Goal: Navigation & Orientation: Find specific page/section

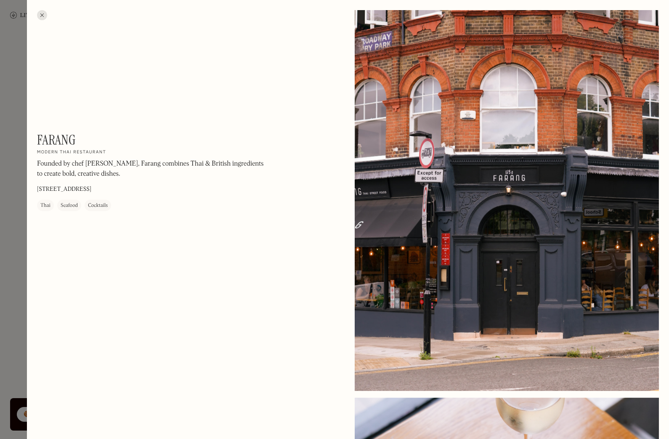
scroll to position [949, 0]
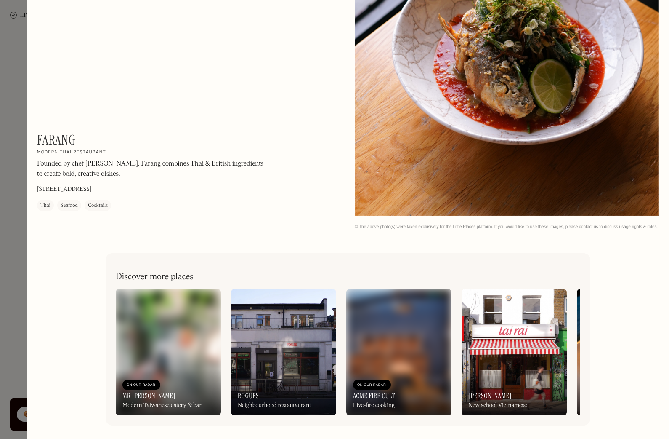
click at [16, 155] on div at bounding box center [334, 219] width 669 height 439
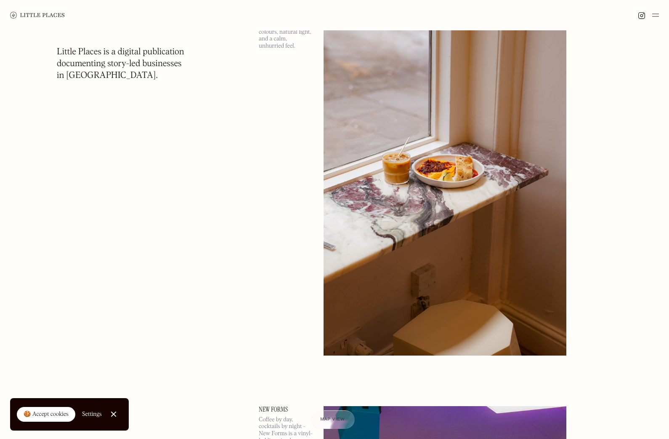
scroll to position [4114, 0]
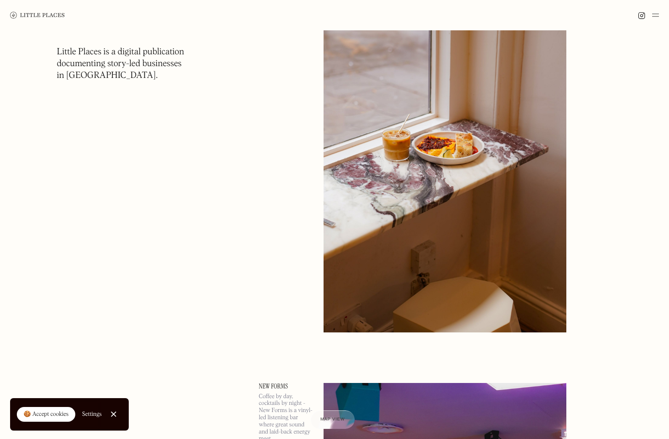
click at [654, 19] on img at bounding box center [656, 15] width 7 height 10
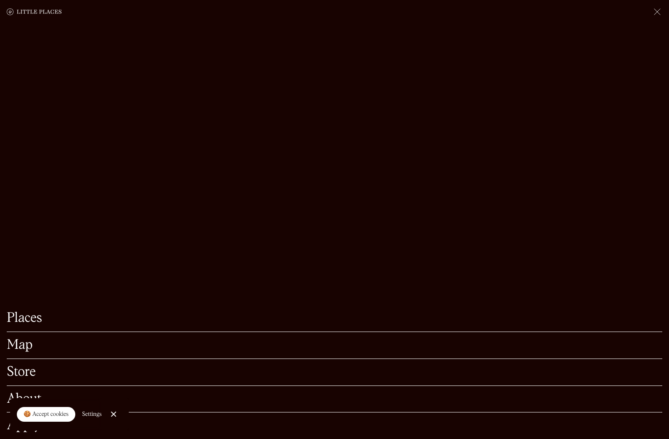
click at [17, 353] on div "Map" at bounding box center [335, 345] width 656 height 27
click at [18, 345] on link "Map" at bounding box center [335, 344] width 656 height 13
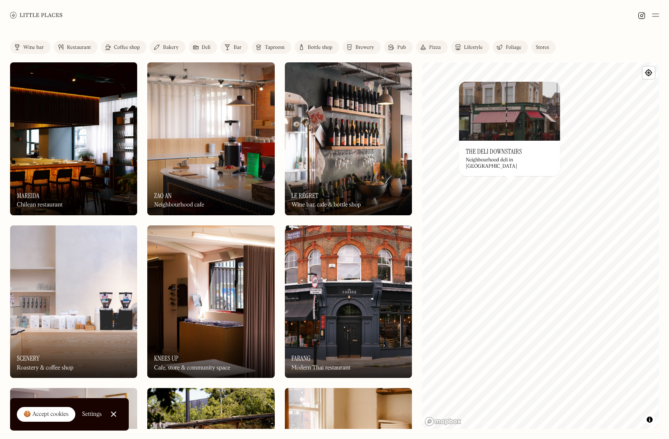
click at [501, 140] on img at bounding box center [509, 111] width 101 height 59
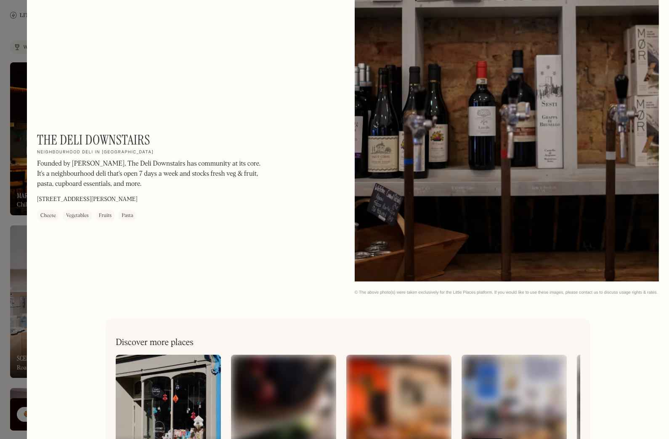
scroll to position [949, 0]
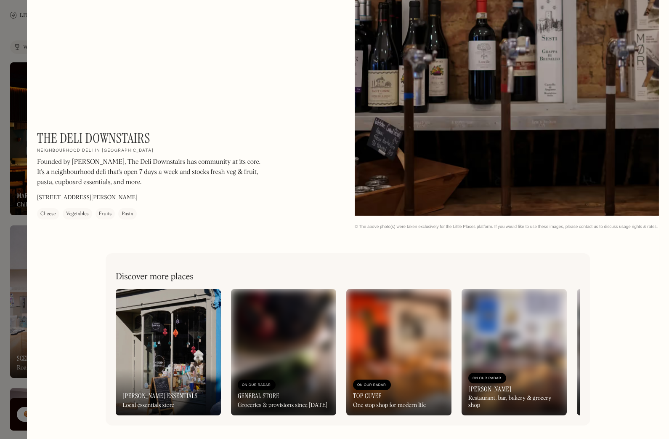
click at [10, 157] on div at bounding box center [334, 219] width 669 height 439
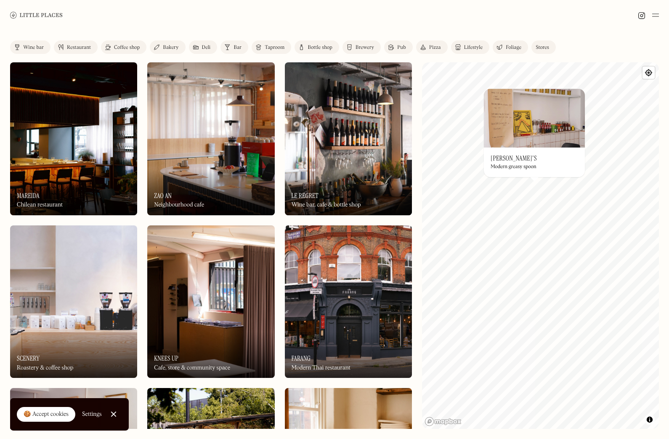
click at [530, 134] on img at bounding box center [534, 117] width 101 height 59
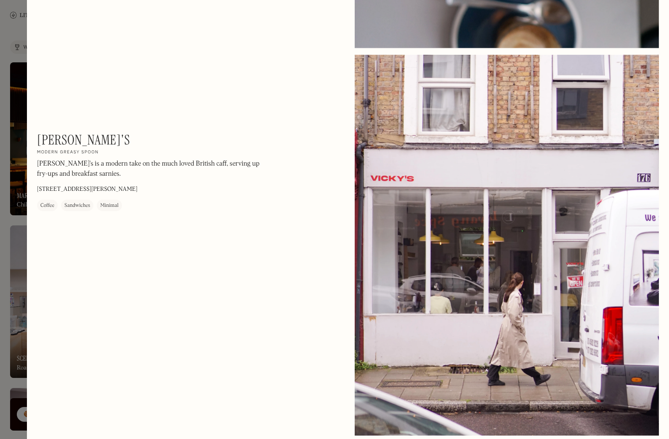
scroll to position [1337, 0]
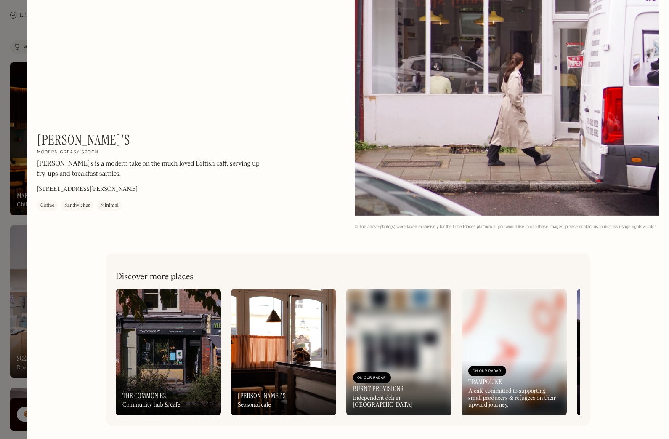
click at [18, 201] on div at bounding box center [334, 219] width 669 height 439
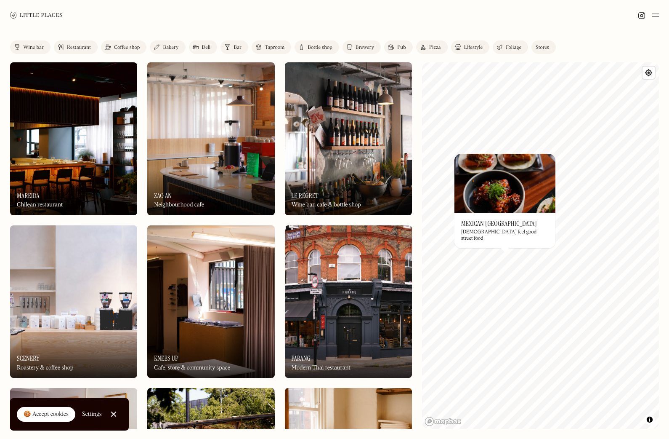
click at [512, 202] on img at bounding box center [505, 183] width 101 height 59
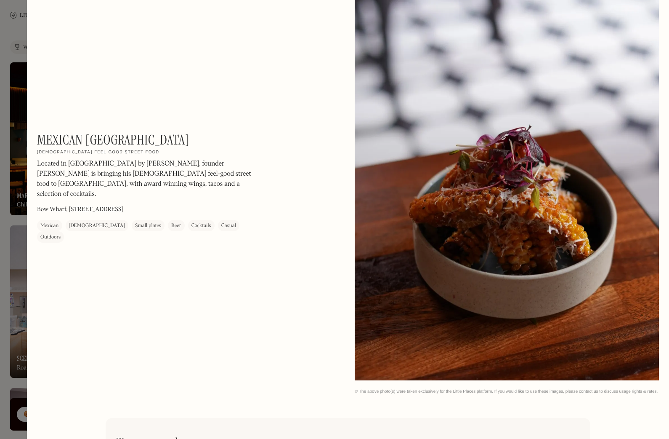
scroll to position [1337, 0]
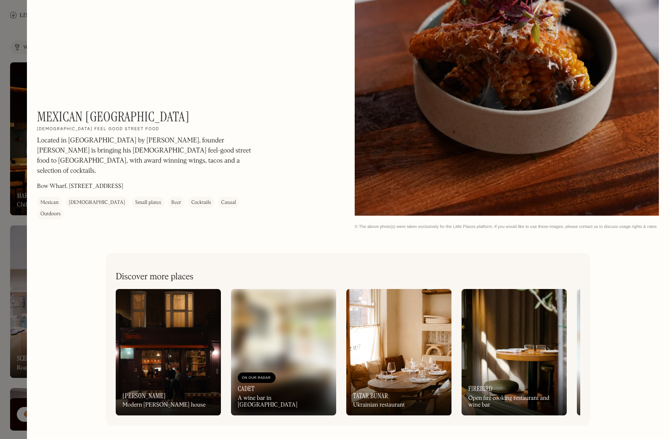
click at [8, 167] on div at bounding box center [334, 219] width 669 height 439
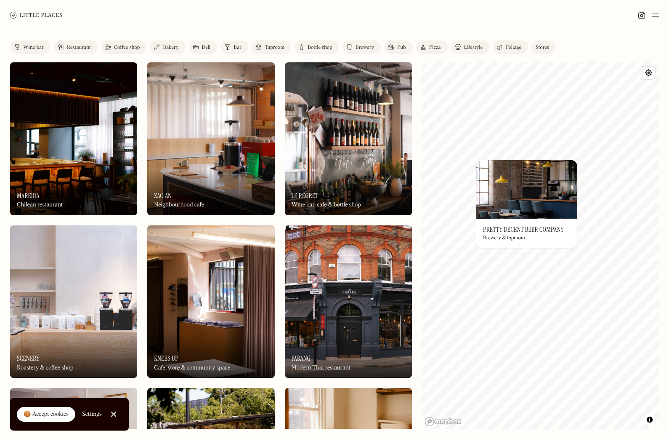
click at [525, 204] on img at bounding box center [527, 189] width 101 height 59
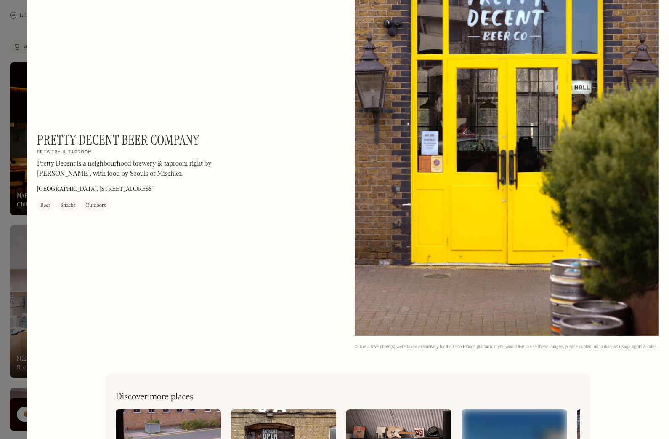
scroll to position [562, 0]
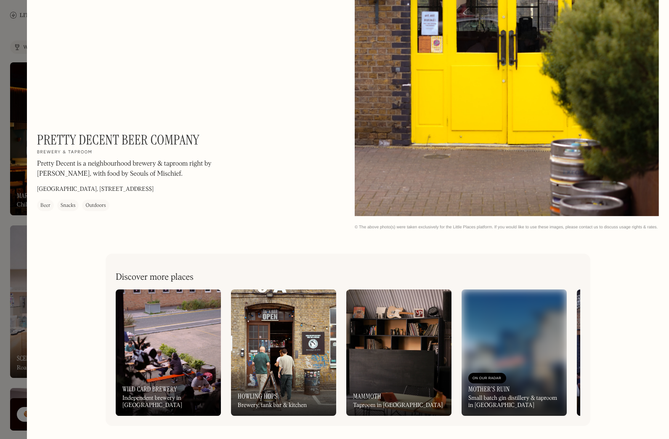
click at [11, 213] on div at bounding box center [334, 219] width 669 height 439
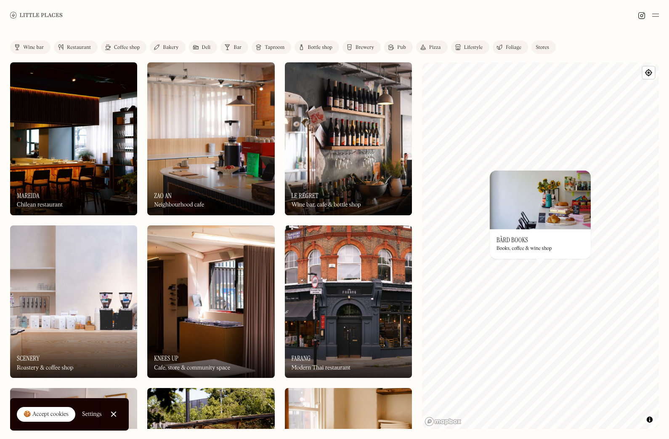
click at [522, 199] on img at bounding box center [540, 199] width 101 height 59
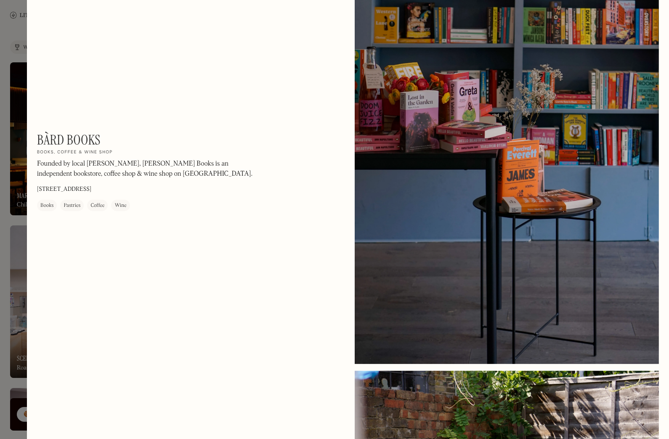
scroll to position [949, 0]
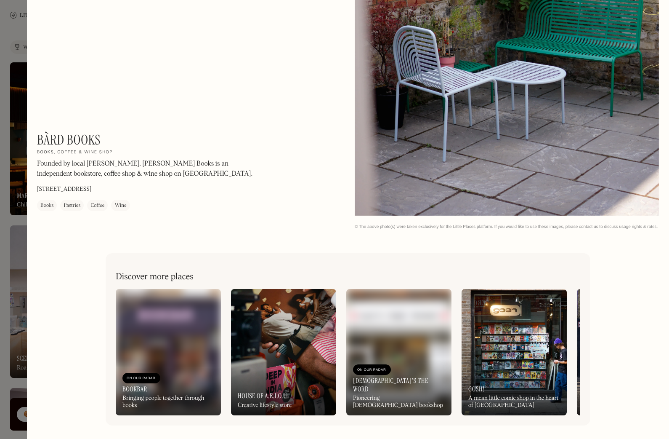
click at [12, 214] on div at bounding box center [334, 219] width 669 height 439
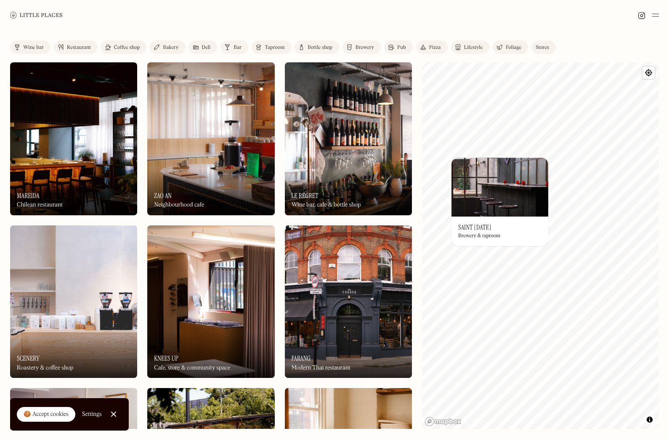
click at [477, 206] on img at bounding box center [500, 186] width 97 height 59
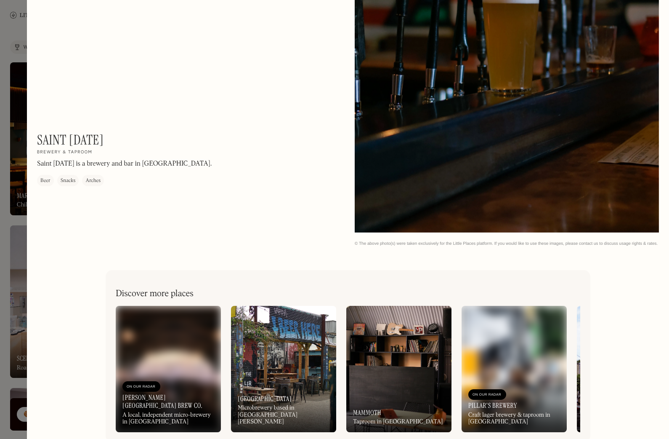
scroll to position [1337, 0]
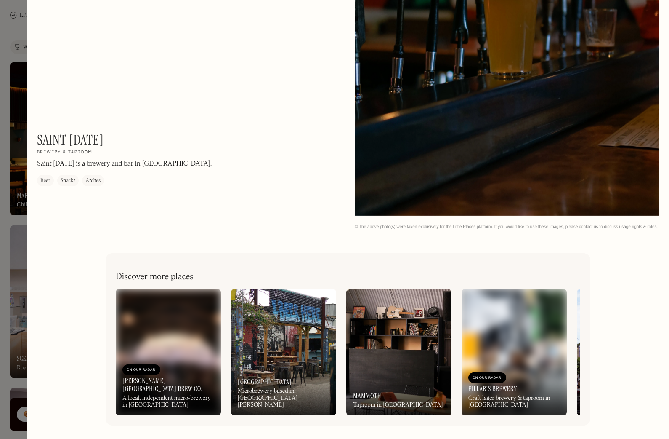
click at [21, 189] on div at bounding box center [334, 219] width 669 height 439
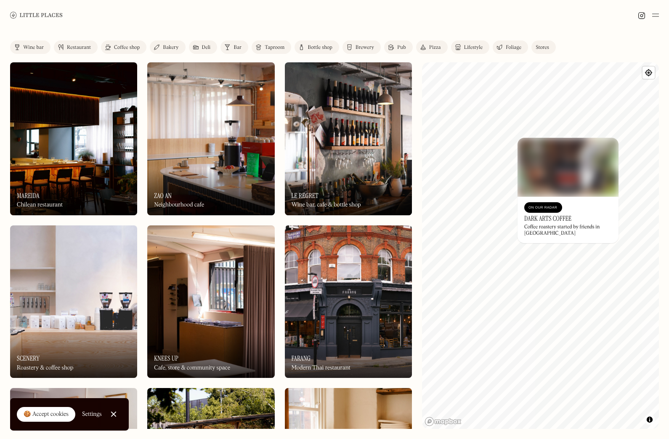
click at [565, 174] on img at bounding box center [568, 167] width 101 height 59
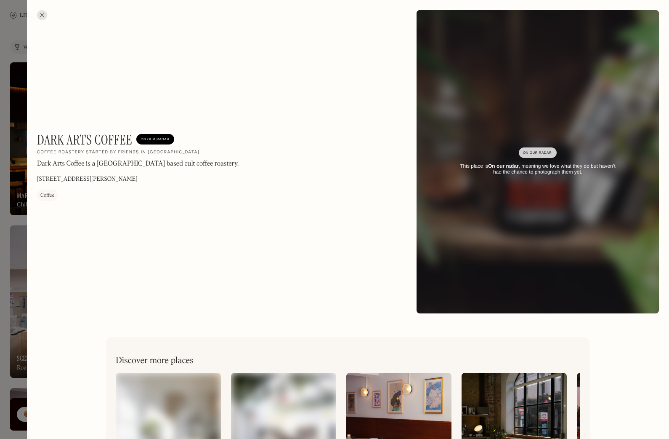
scroll to position [84, 0]
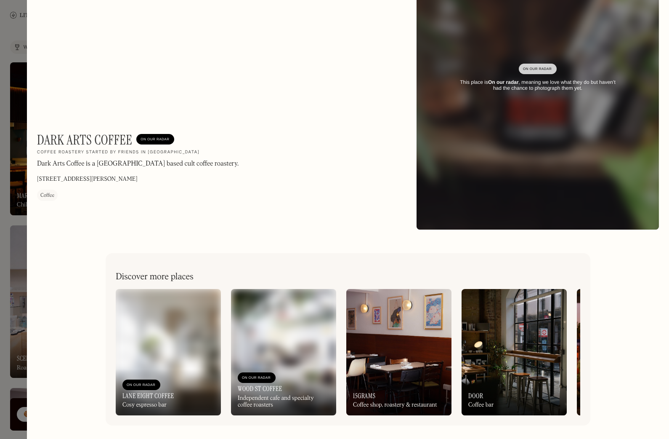
click at [17, 203] on div at bounding box center [334, 219] width 669 height 439
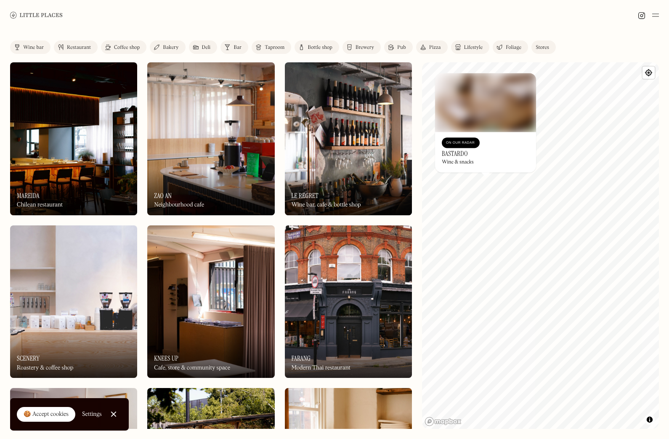
click at [454, 96] on img at bounding box center [485, 102] width 101 height 59
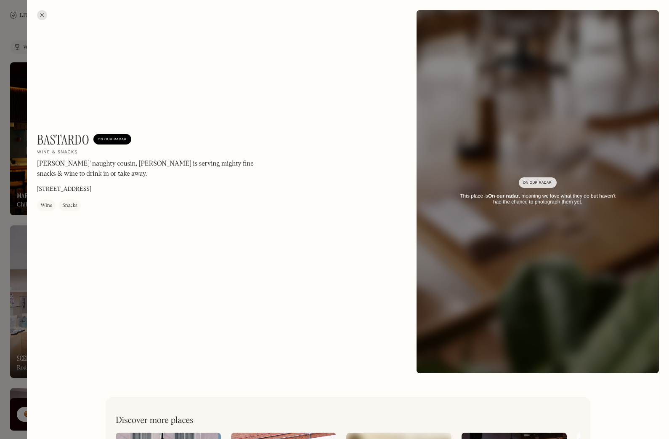
scroll to position [144, 0]
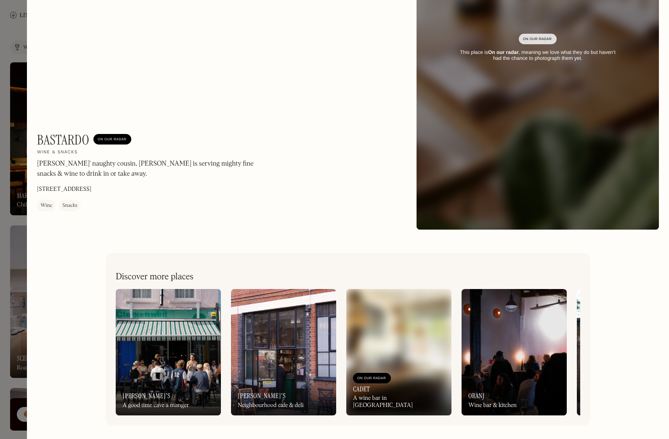
click at [12, 230] on div at bounding box center [334, 219] width 669 height 439
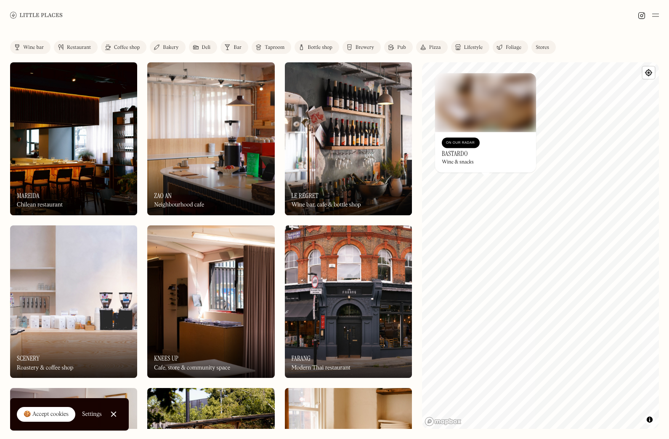
scroll to position [93, 0]
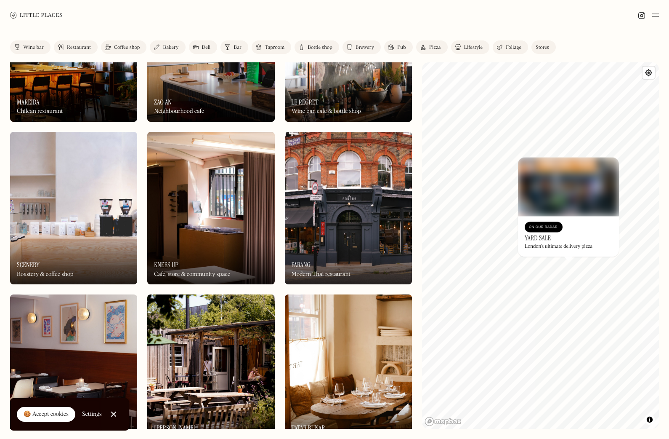
click at [564, 171] on div "© Mapbox © OpenStreetMap Improve this map On Our Radar Yard Sale London's ultim…" at bounding box center [540, 245] width 237 height 366
